Goal: Check status

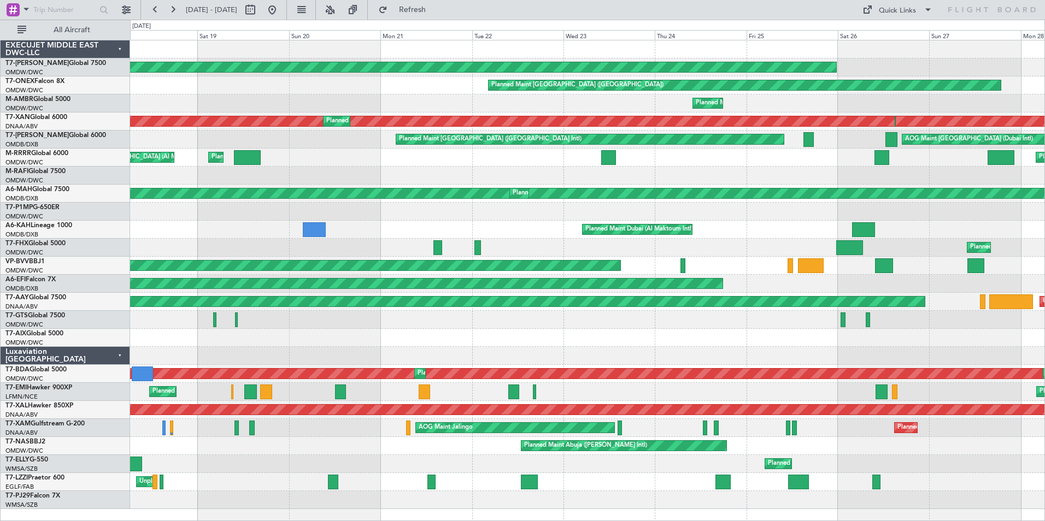
click at [660, 352] on div "Planned Maint London ([GEOGRAPHIC_DATA]) Planned Maint [GEOGRAPHIC_DATA] ([GEOG…" at bounding box center [587, 274] width 914 height 469
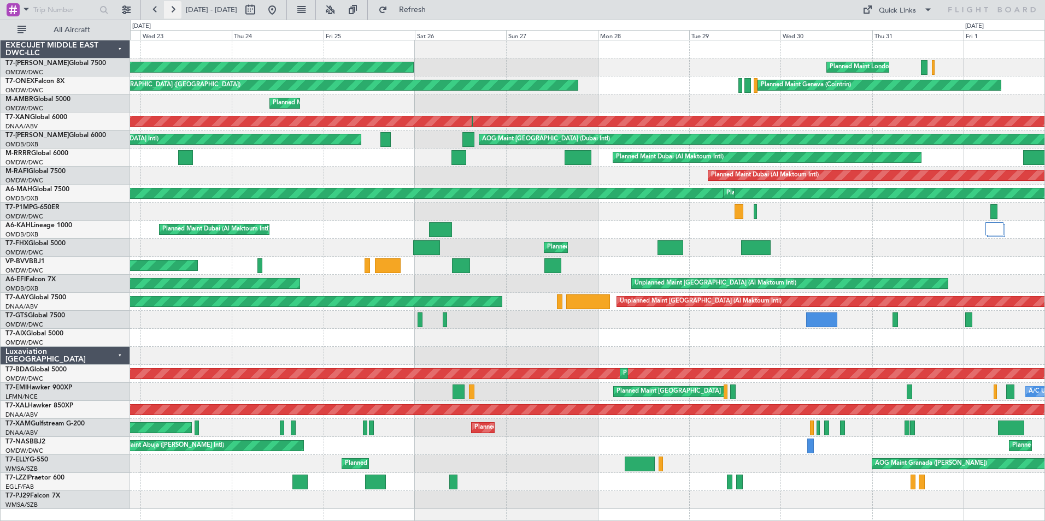
click at [168, 7] on button at bounding box center [172, 9] width 17 height 17
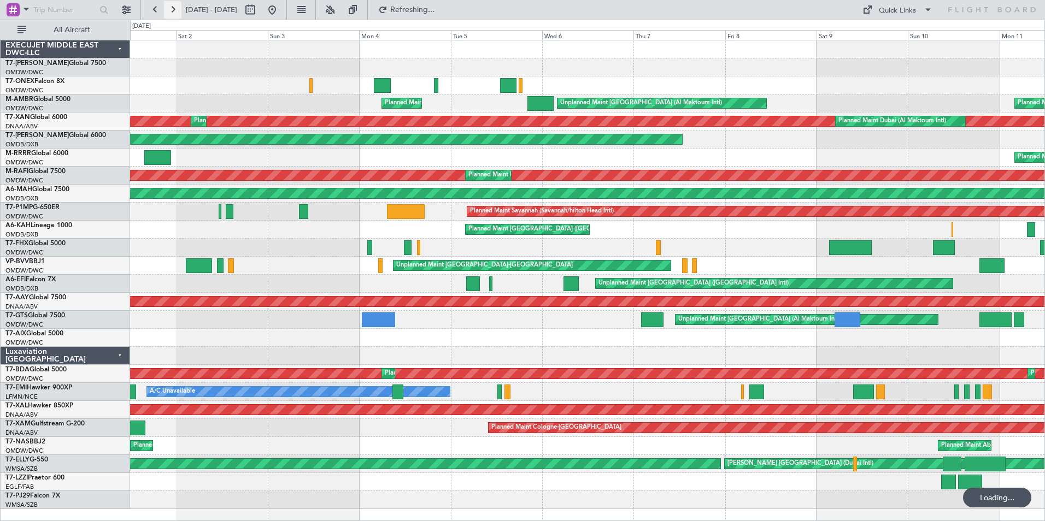
click at [168, 7] on button at bounding box center [172, 9] width 17 height 17
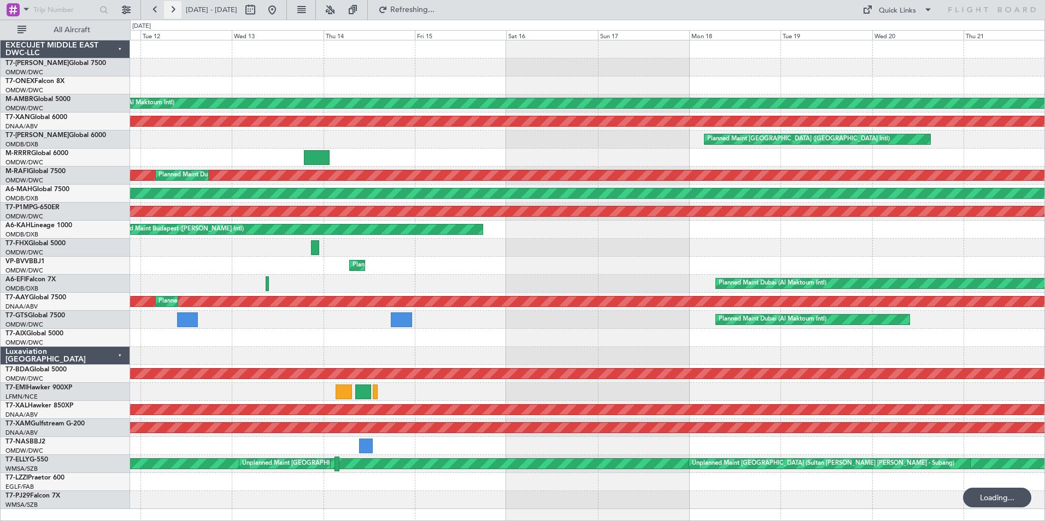
click at [168, 7] on button at bounding box center [172, 9] width 17 height 17
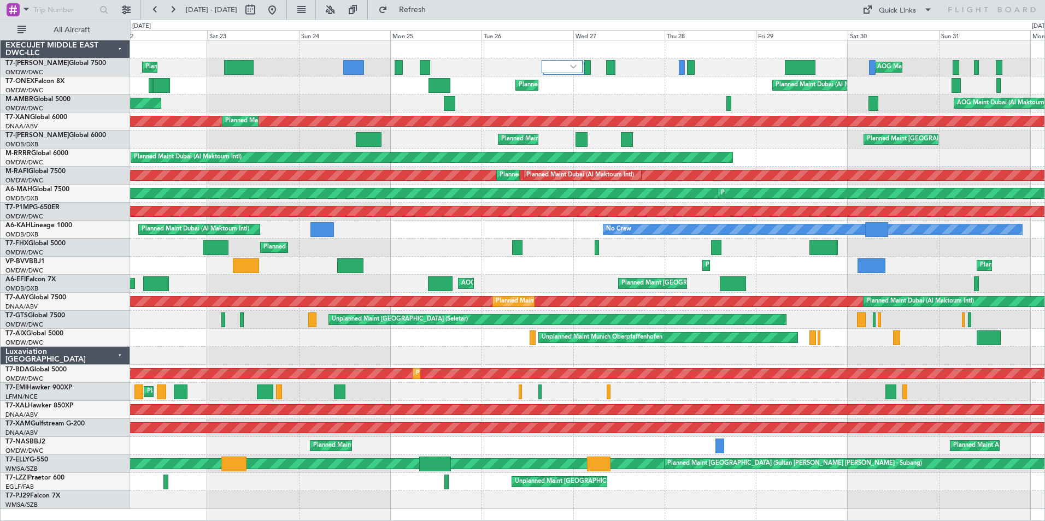
click at [377, 386] on div "Planned Maint [PERSON_NAME] Planned Maint [GEOGRAPHIC_DATA]" at bounding box center [587, 392] width 914 height 18
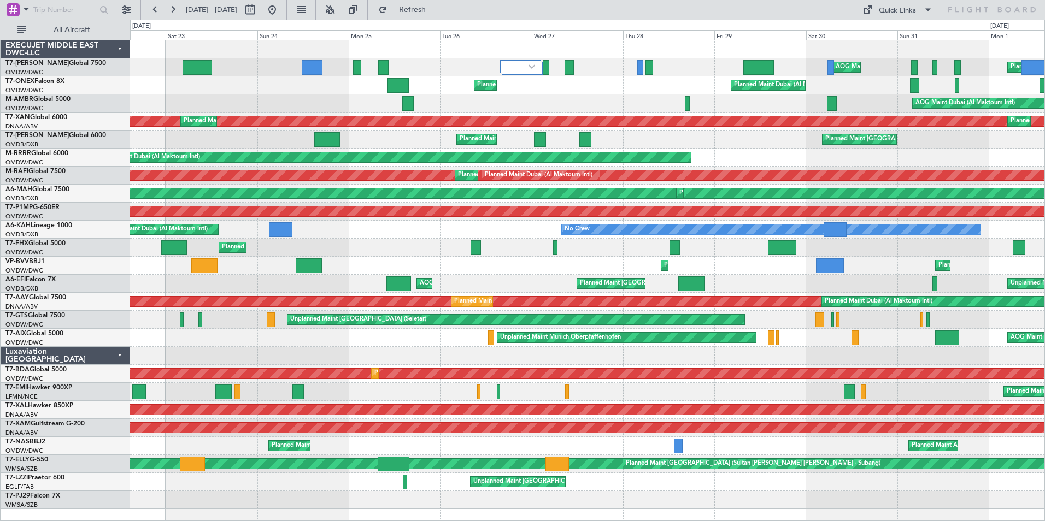
click at [448, 392] on div "Planned Maint [GEOGRAPHIC_DATA] Planned Maint [PERSON_NAME]" at bounding box center [587, 392] width 914 height 18
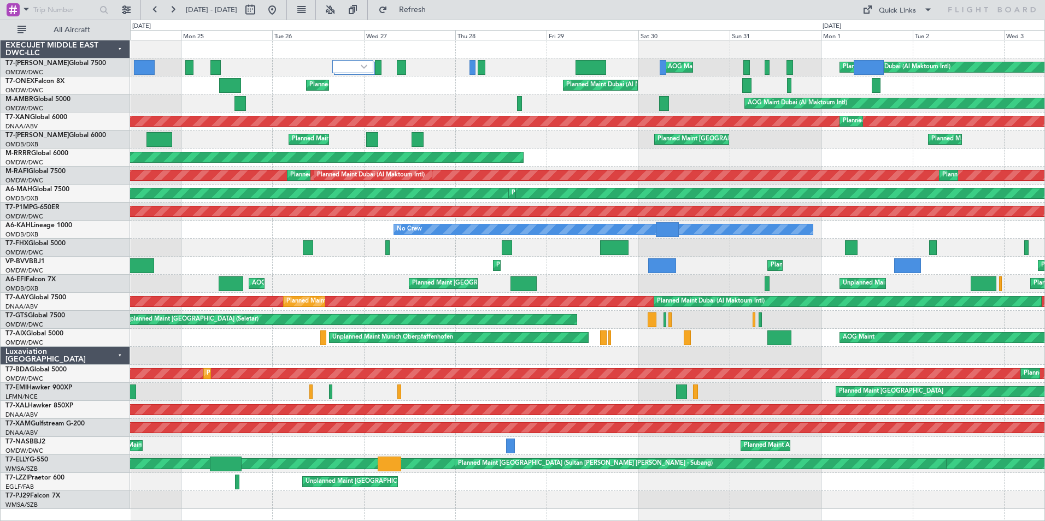
click at [746, 390] on div "Planned Maint [GEOGRAPHIC_DATA] Planned Maint [PERSON_NAME]" at bounding box center [587, 392] width 914 height 18
click at [175, 10] on button at bounding box center [172, 9] width 17 height 17
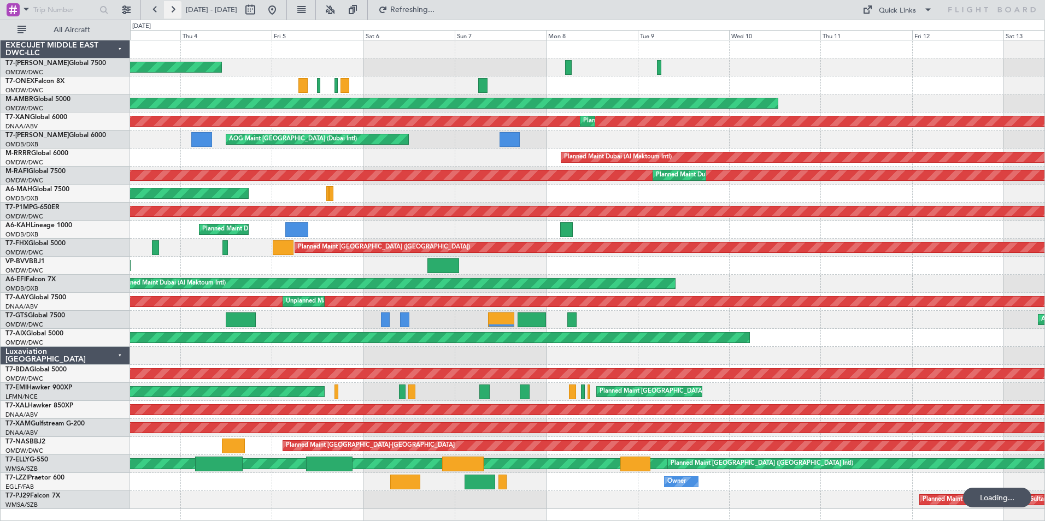
click at [175, 10] on button at bounding box center [172, 9] width 17 height 17
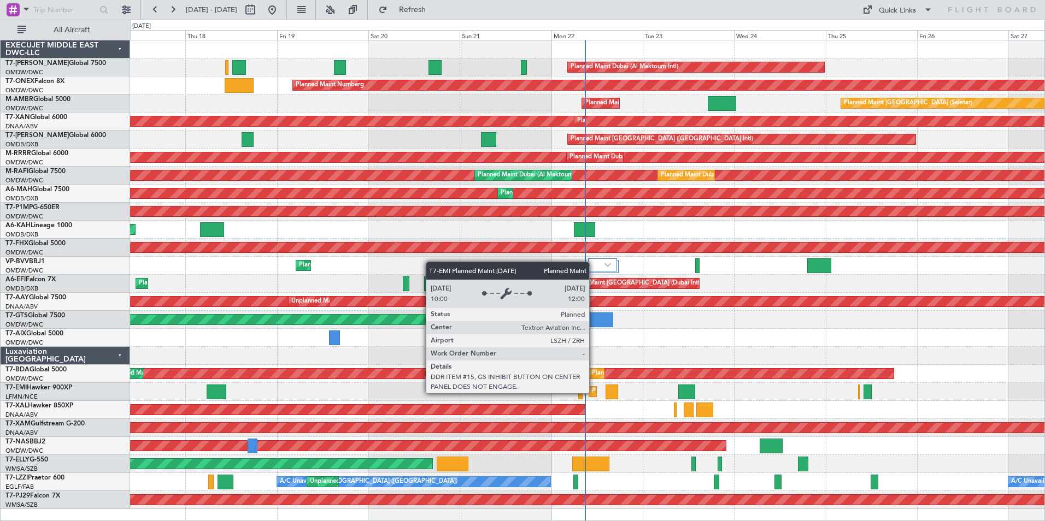
click at [594, 393] on div "Planned Maint [GEOGRAPHIC_DATA]" at bounding box center [644, 392] width 104 height 16
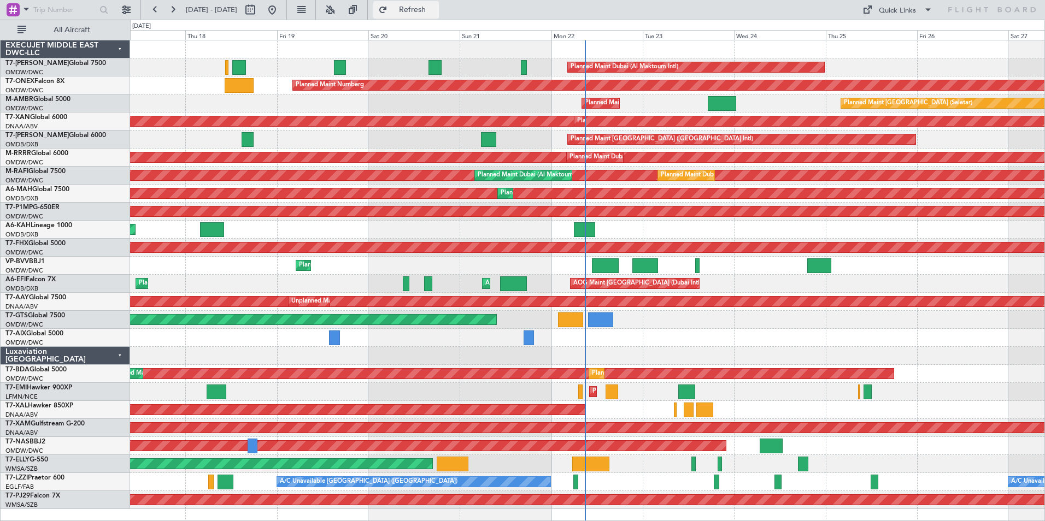
click at [432, 5] on button "Refresh" at bounding box center [406, 9] width 66 height 17
click at [271, 71] on div "Planned Maint Dubai (Al Maktoum Intl)" at bounding box center [587, 67] width 914 height 18
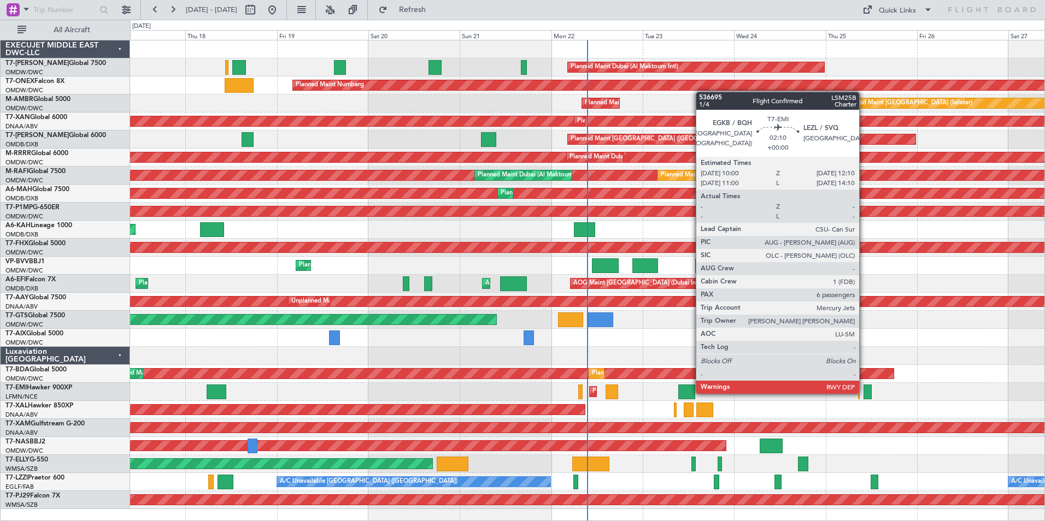
click at [875, 391] on div "Planned Maint [GEOGRAPHIC_DATA]" at bounding box center [587, 392] width 914 height 18
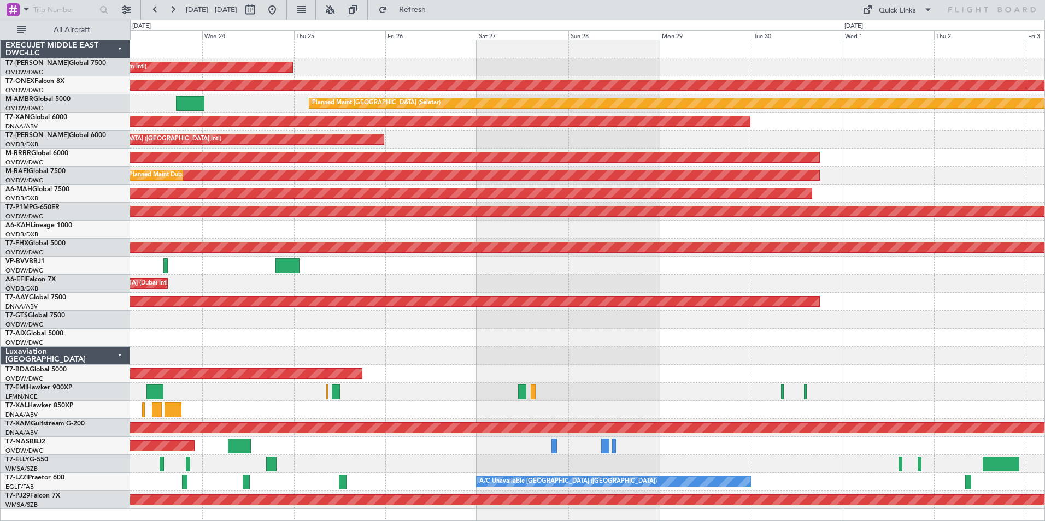
click at [395, 414] on div "Planned Maint Dubai (Al Maktoum Intl) Planned Maint Nurnberg Planned Maint [GEO…" at bounding box center [587, 274] width 914 height 469
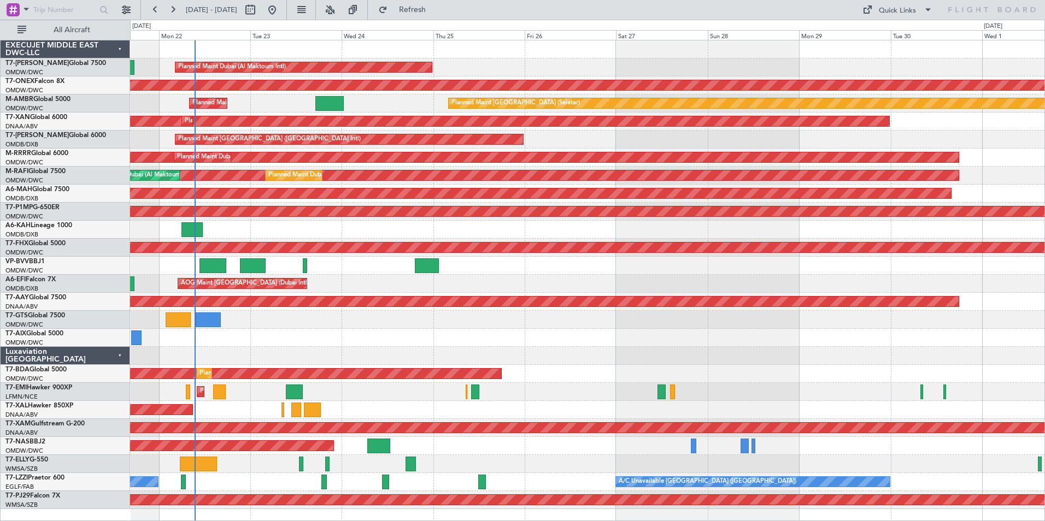
click at [435, 415] on div "Planned Maint [PERSON_NAME]" at bounding box center [587, 410] width 914 height 18
click at [541, 233] on div at bounding box center [587, 230] width 914 height 18
